Goal: Check status: Check status

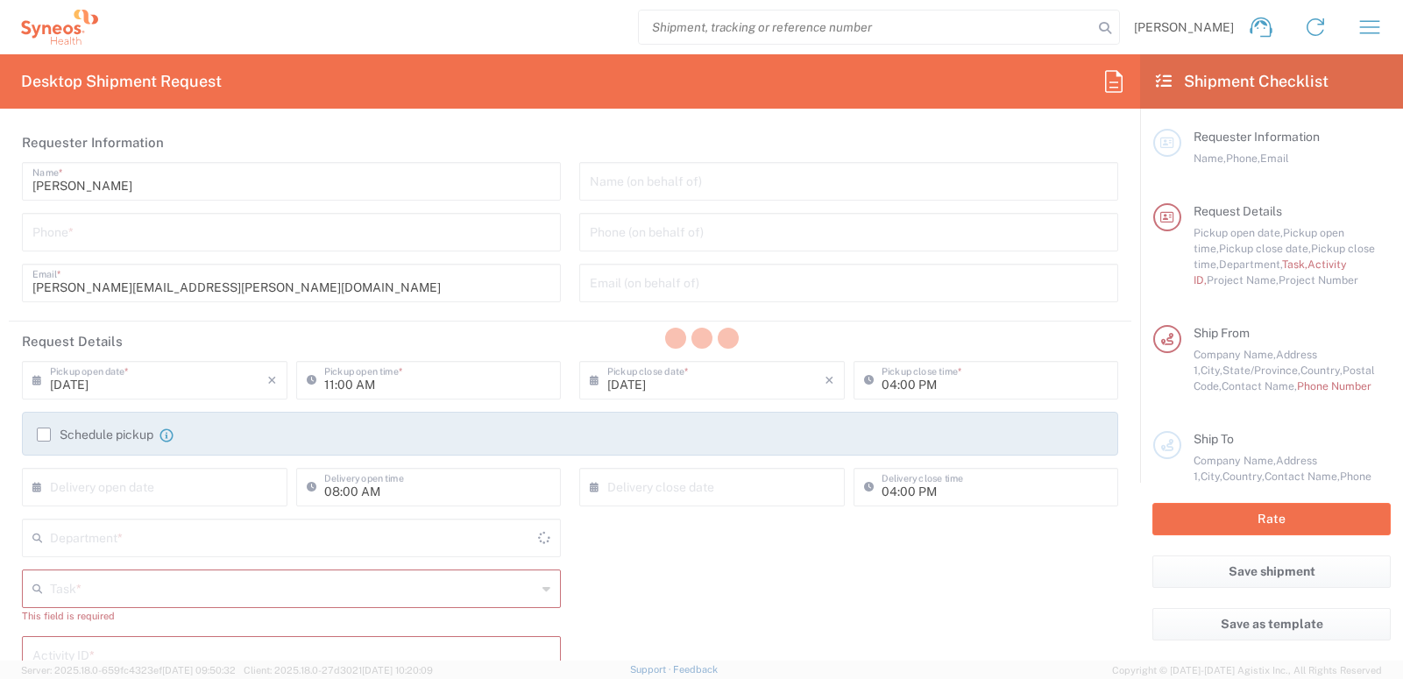
type input "4510"
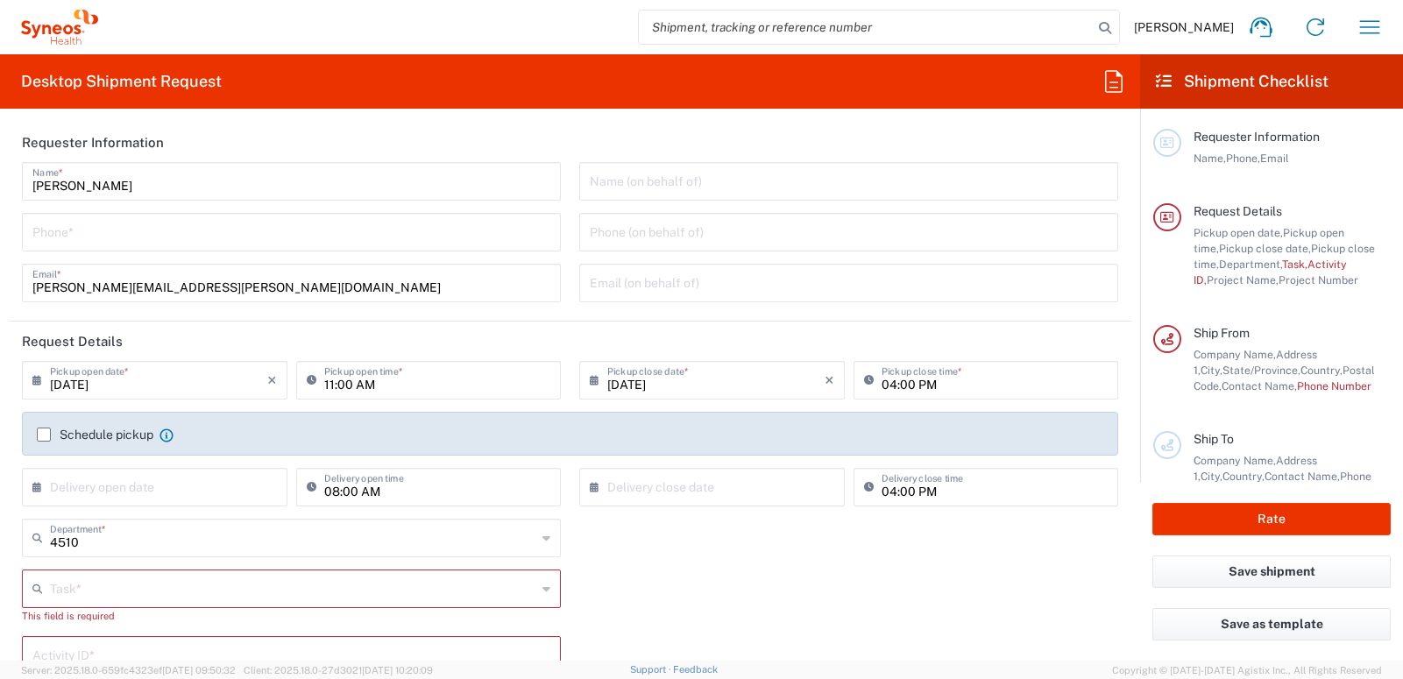
type input "[GEOGRAPHIC_DATA]"
type input "[US_STATE]"
type input "Syneos Health, LLC-[GEOGRAPHIC_DATA] [GEOGRAPHIC_DATA] [GEOGRAPHIC_DATA]"
click at [1371, 21] on icon "button" at bounding box center [1370, 26] width 20 height 13
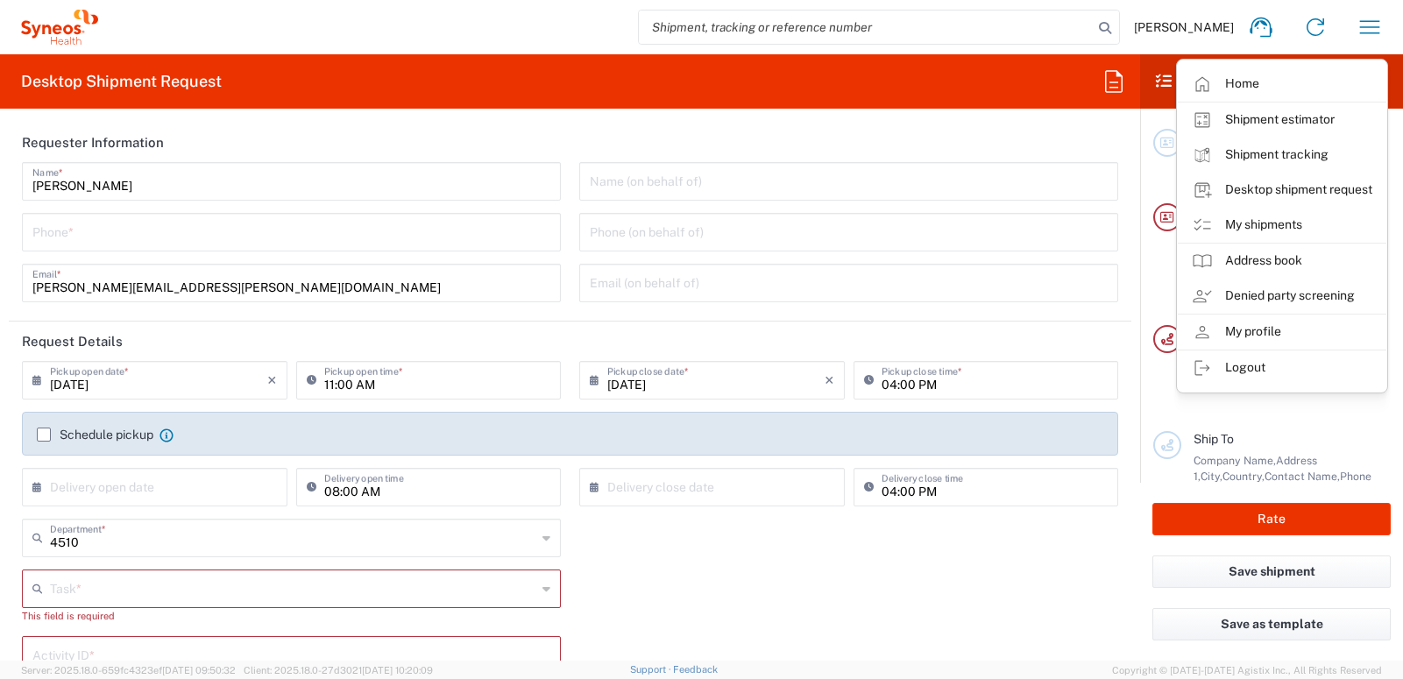
click at [1274, 227] on link "My shipments" at bounding box center [1282, 225] width 209 height 35
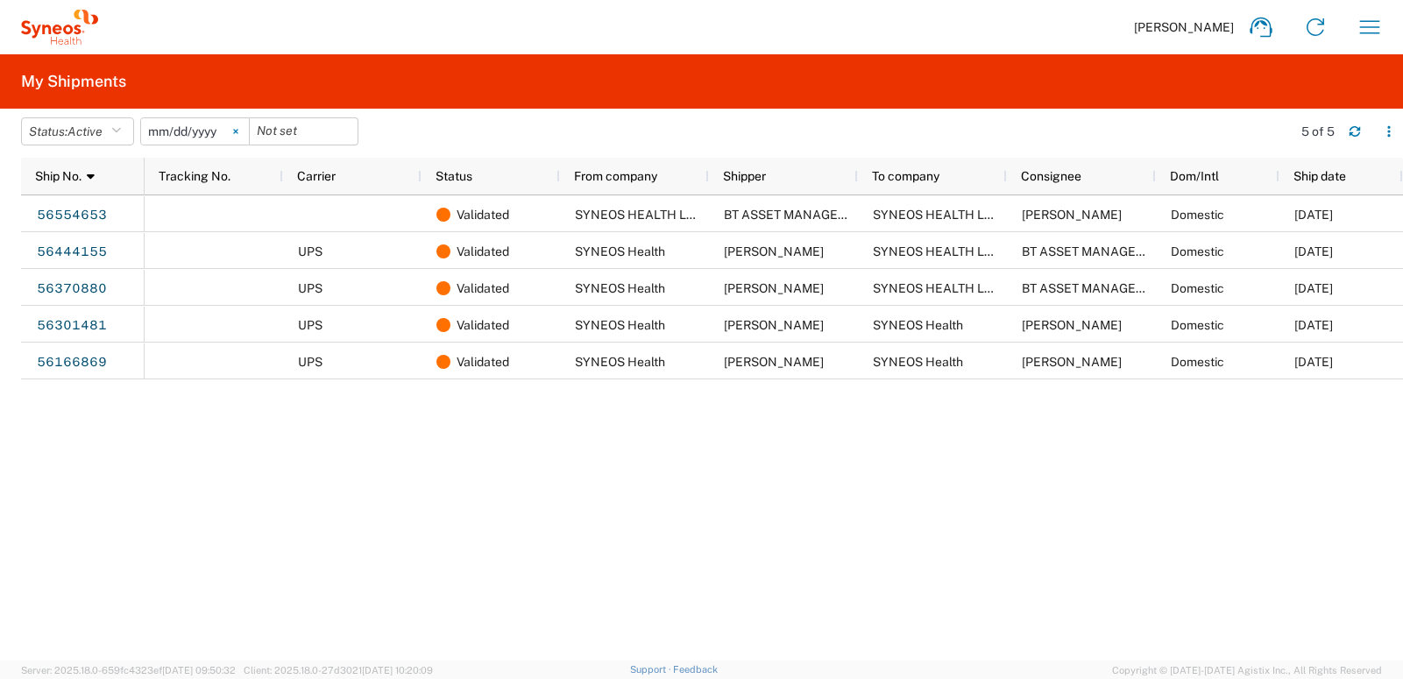
click at [237, 134] on svg-icon at bounding box center [236, 131] width 26 height 26
click at [117, 130] on icon "button" at bounding box center [116, 131] width 10 height 12
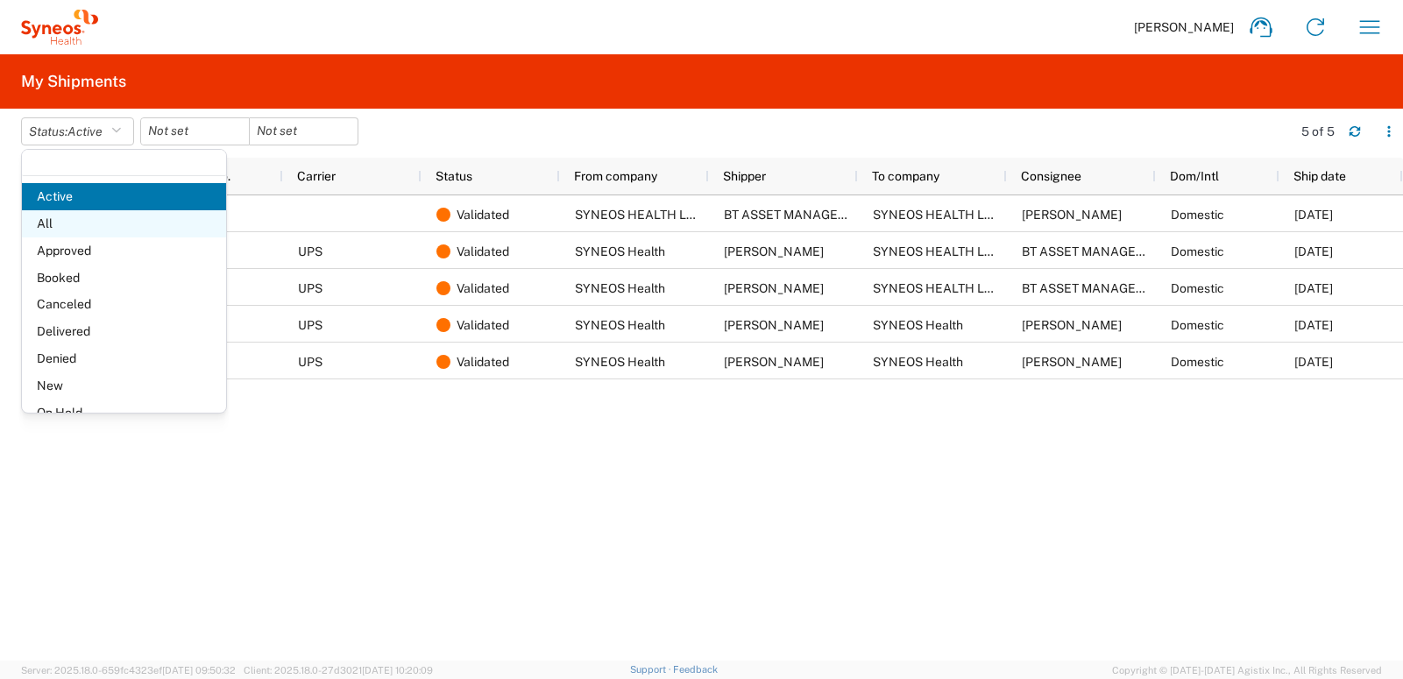
click at [104, 224] on span "All" at bounding box center [124, 223] width 204 height 27
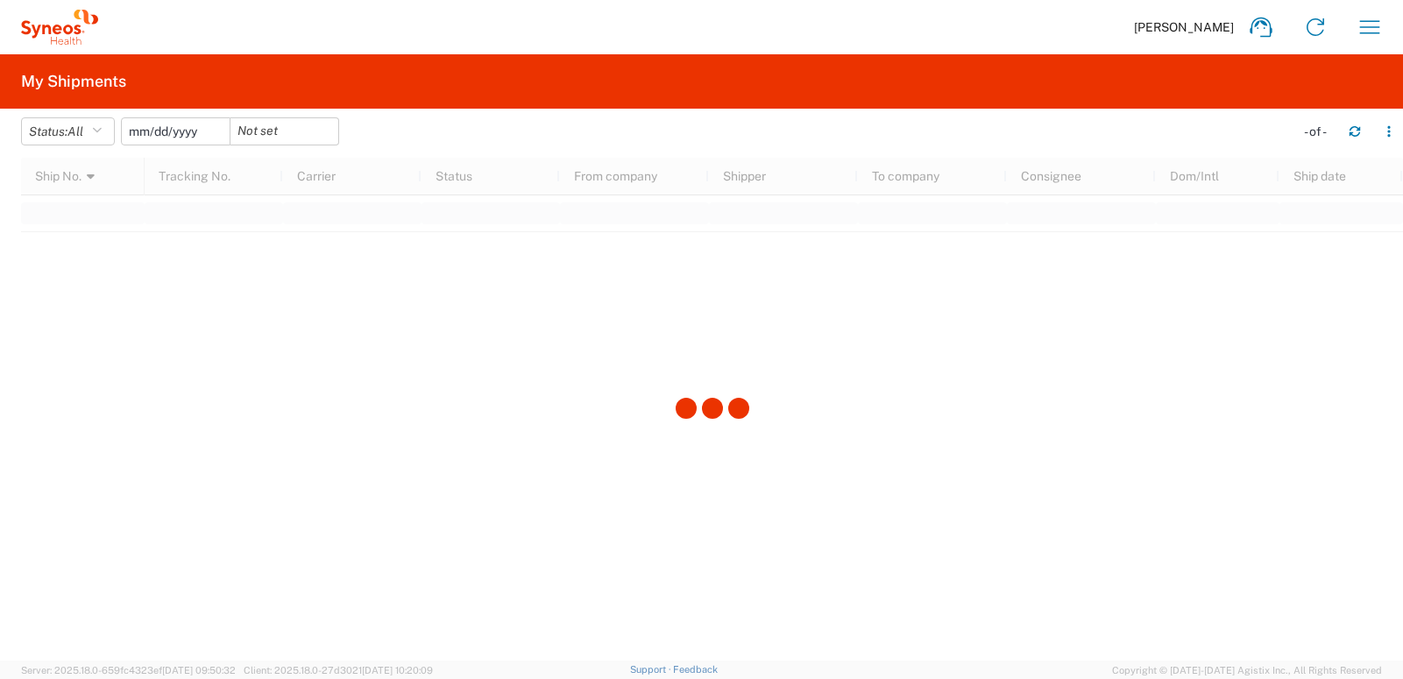
click at [199, 138] on input "date" at bounding box center [176, 131] width 108 height 26
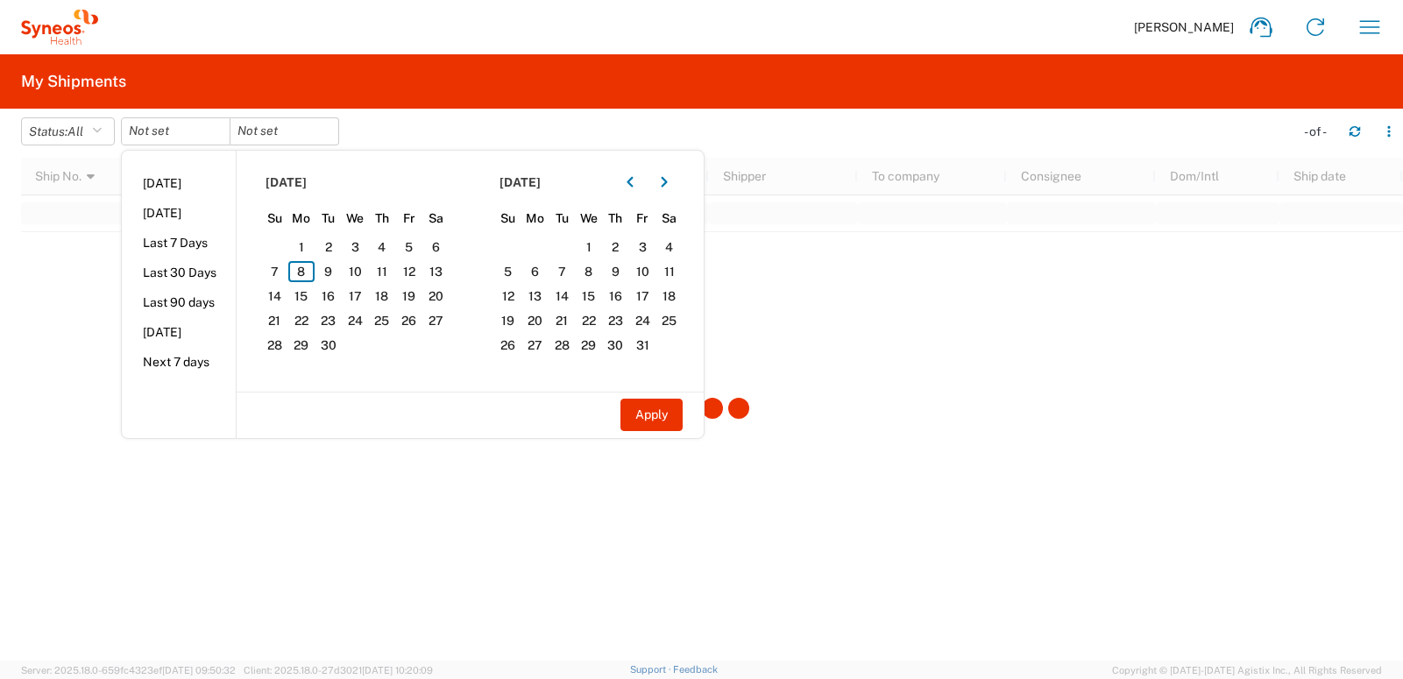
click at [524, 127] on agx-table-filter-chips "Status: All Active All Approved Booked Canceled Delivered Denied New On Hold Pe…" at bounding box center [653, 137] width 1264 height 40
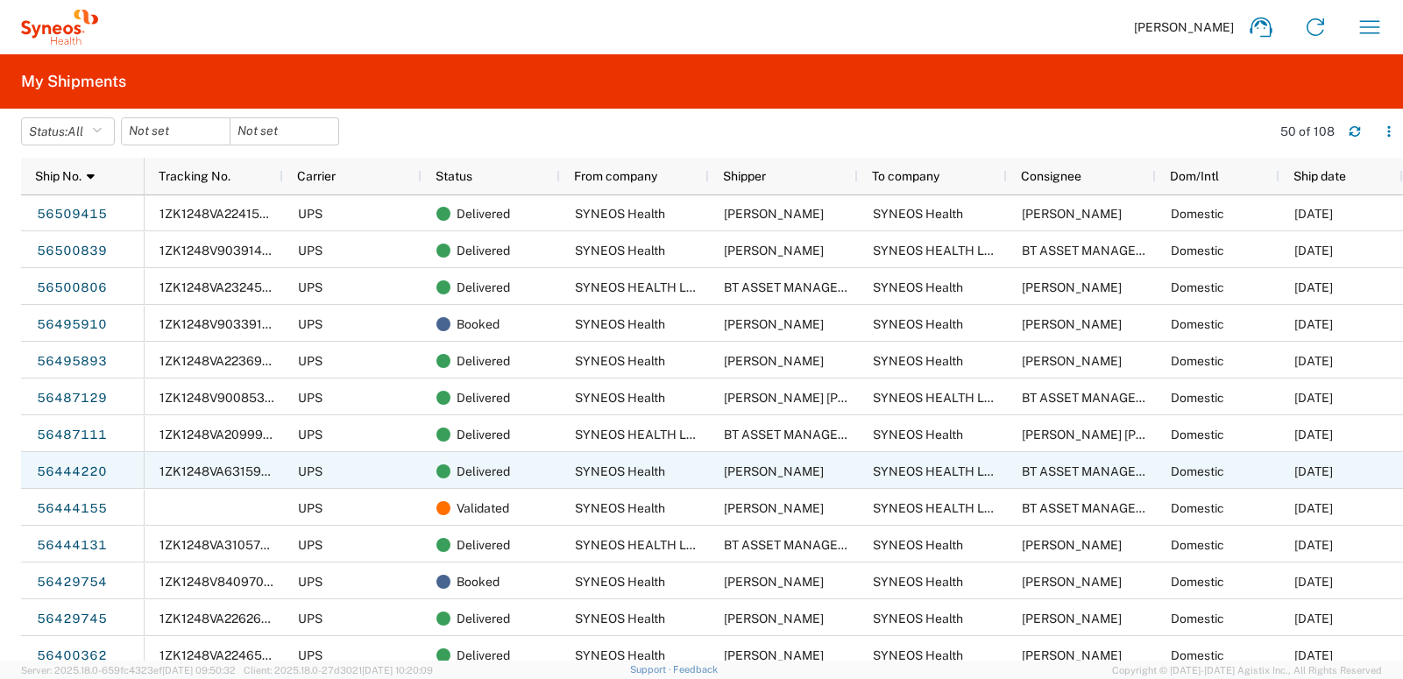
scroll to position [631, 0]
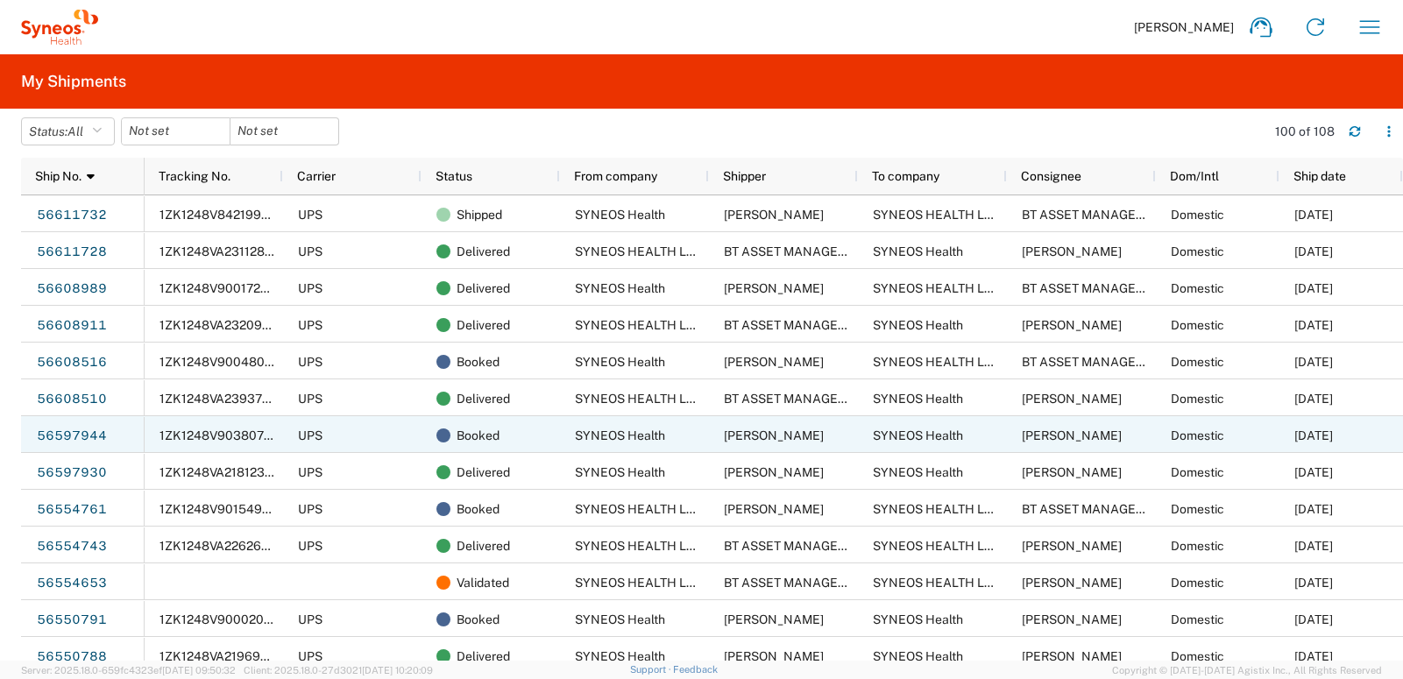
scroll to position [3, 0]
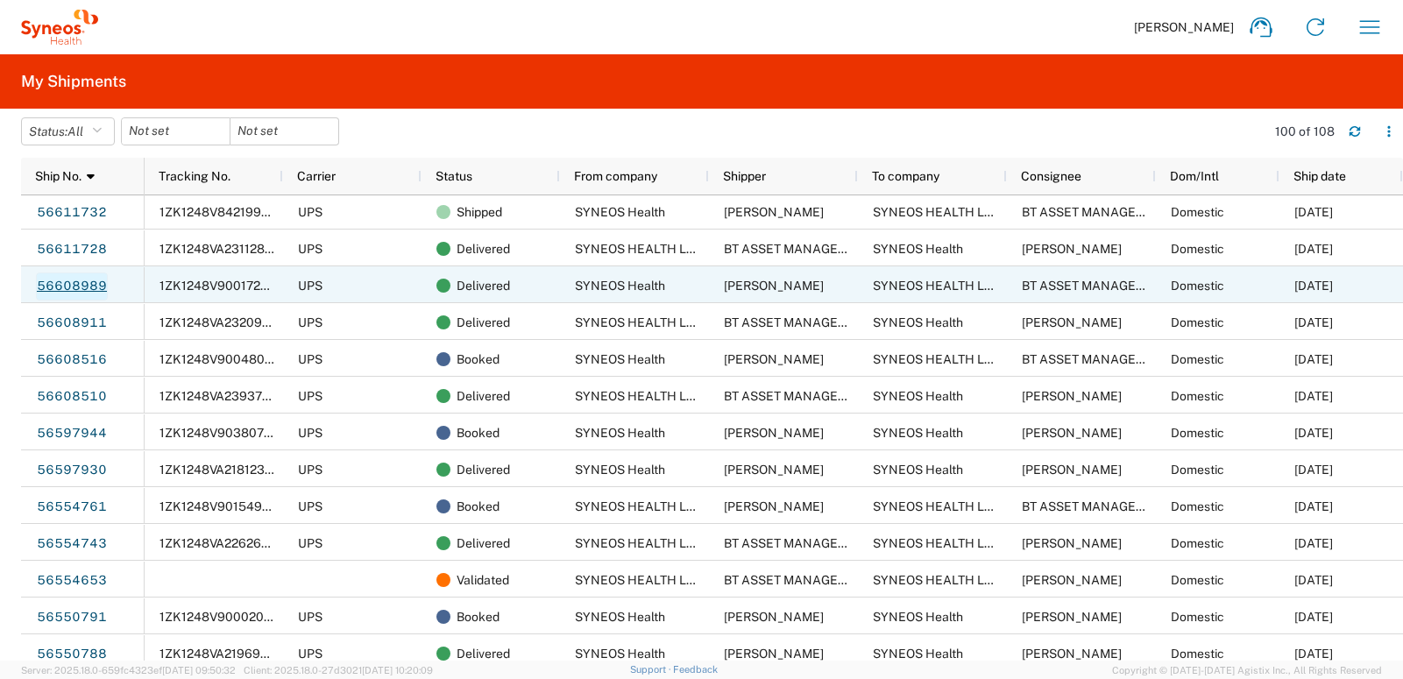
click at [67, 286] on link "56608989" at bounding box center [72, 286] width 72 height 28
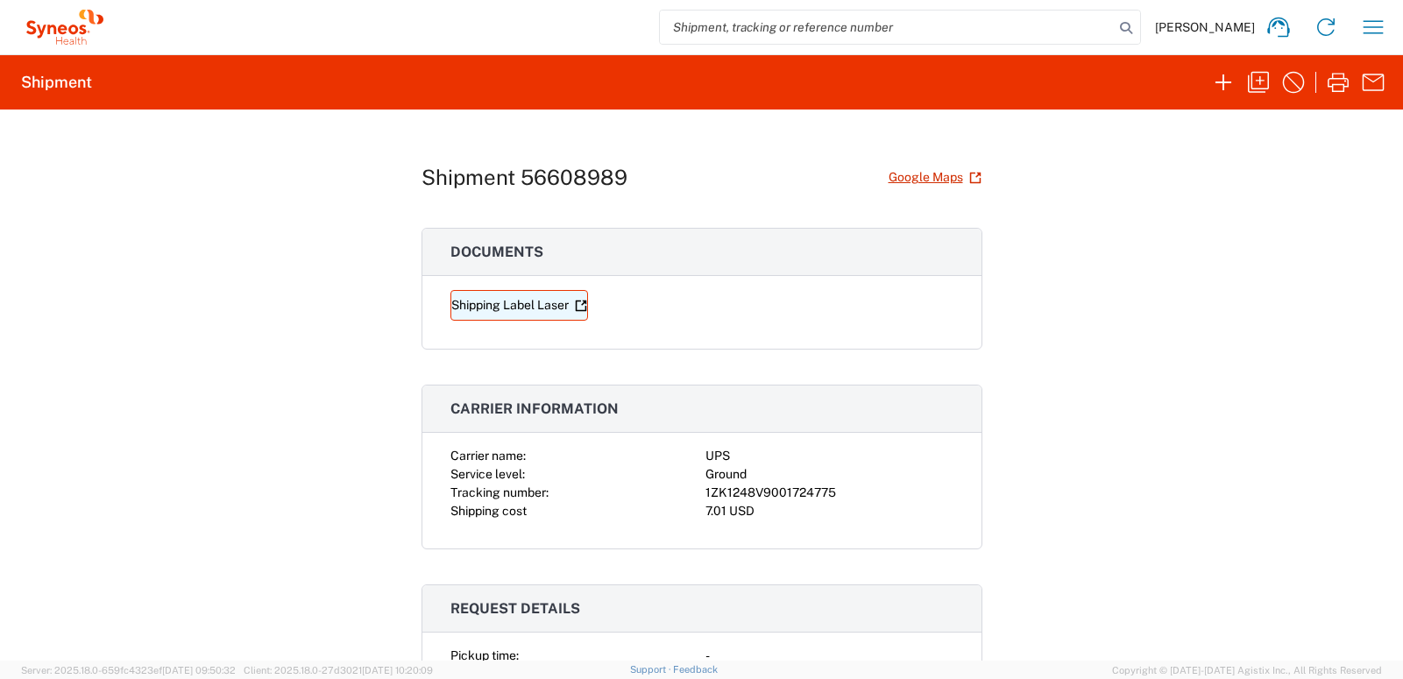
click at [498, 307] on link "Shipping Label Laser" at bounding box center [519, 305] width 138 height 31
